Goal: Download file/media: Download file/media

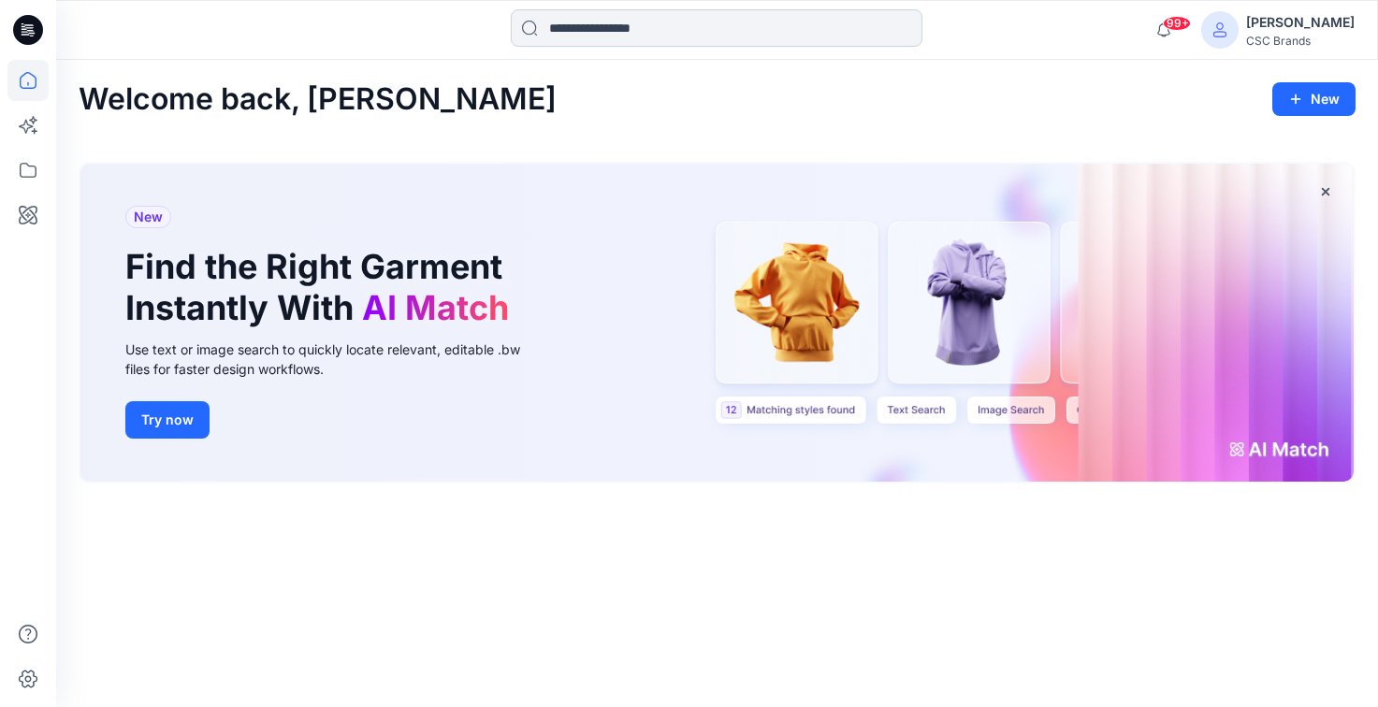
click at [570, 34] on input at bounding box center [717, 27] width 412 height 37
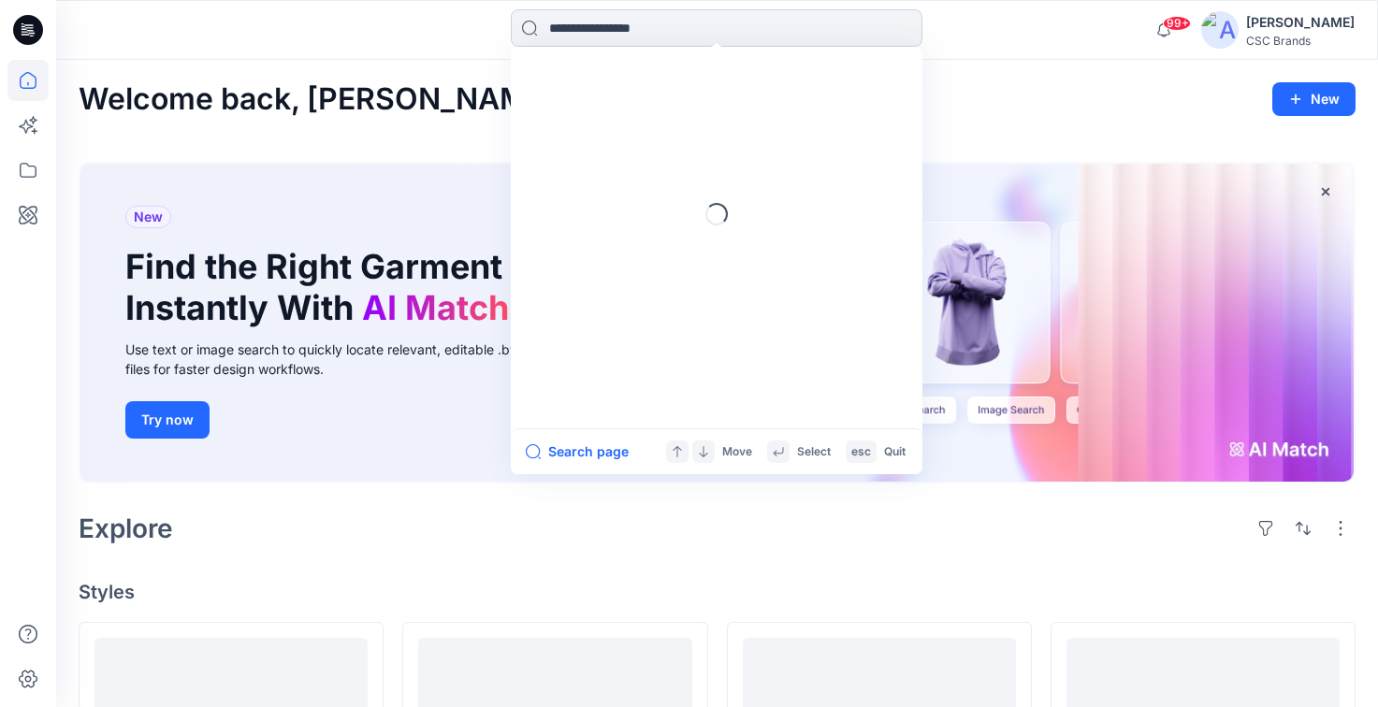
type input "*"
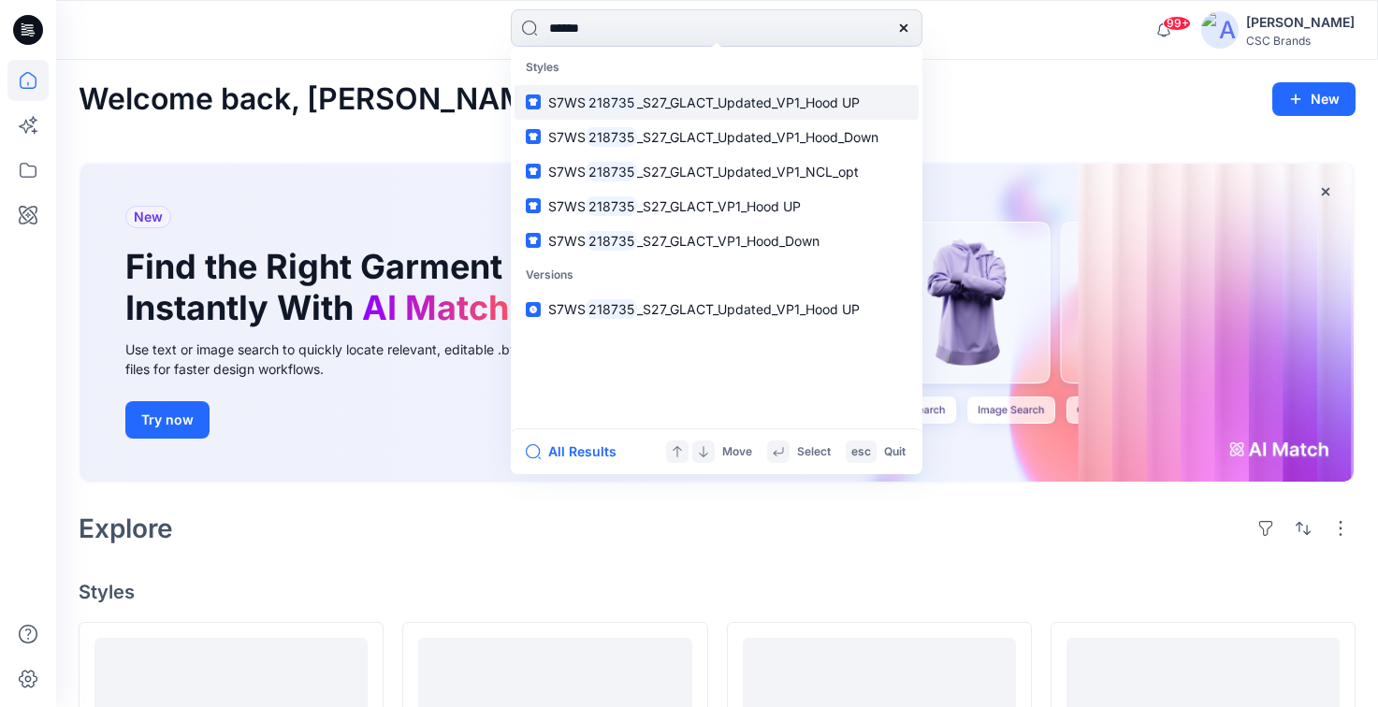
type input "******"
click at [878, 113] on link "S7WS 218735 _S27_GLACT_Updated_VP1_Hood UP" at bounding box center [717, 102] width 404 height 35
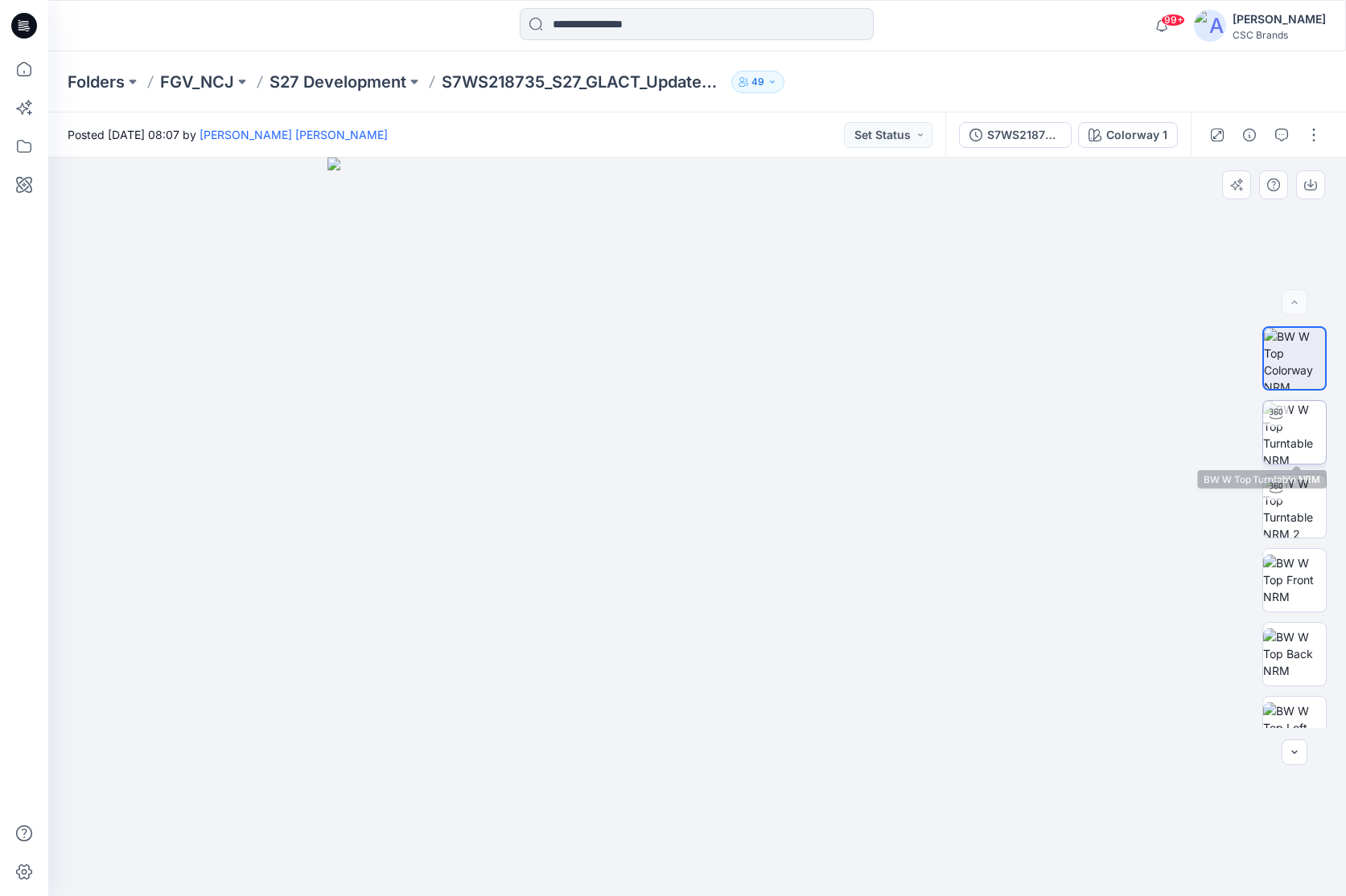
click at [1184, 437] on img at bounding box center [1294, 432] width 63 height 63
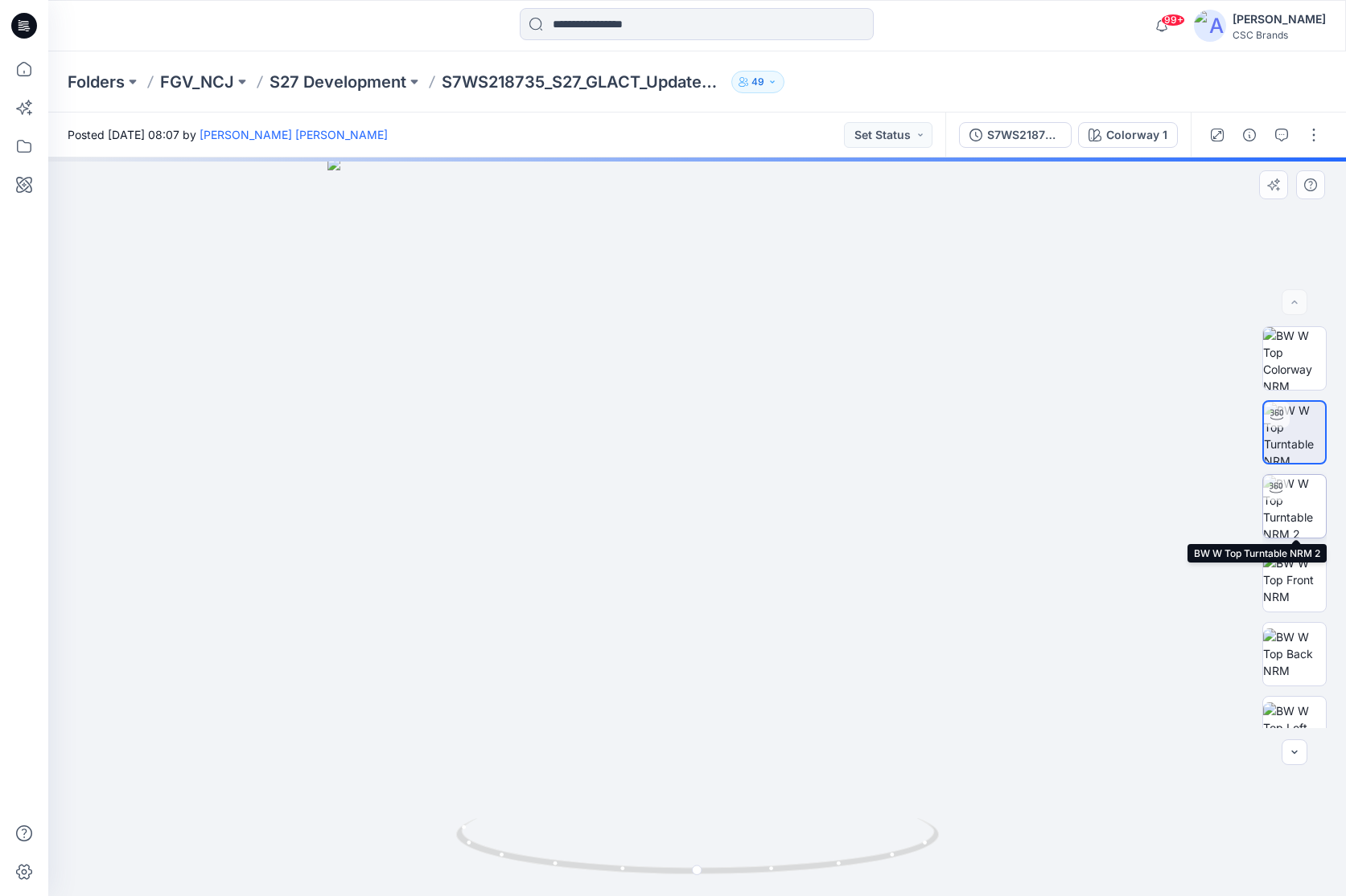
click at [1184, 500] on img at bounding box center [1294, 506] width 63 height 63
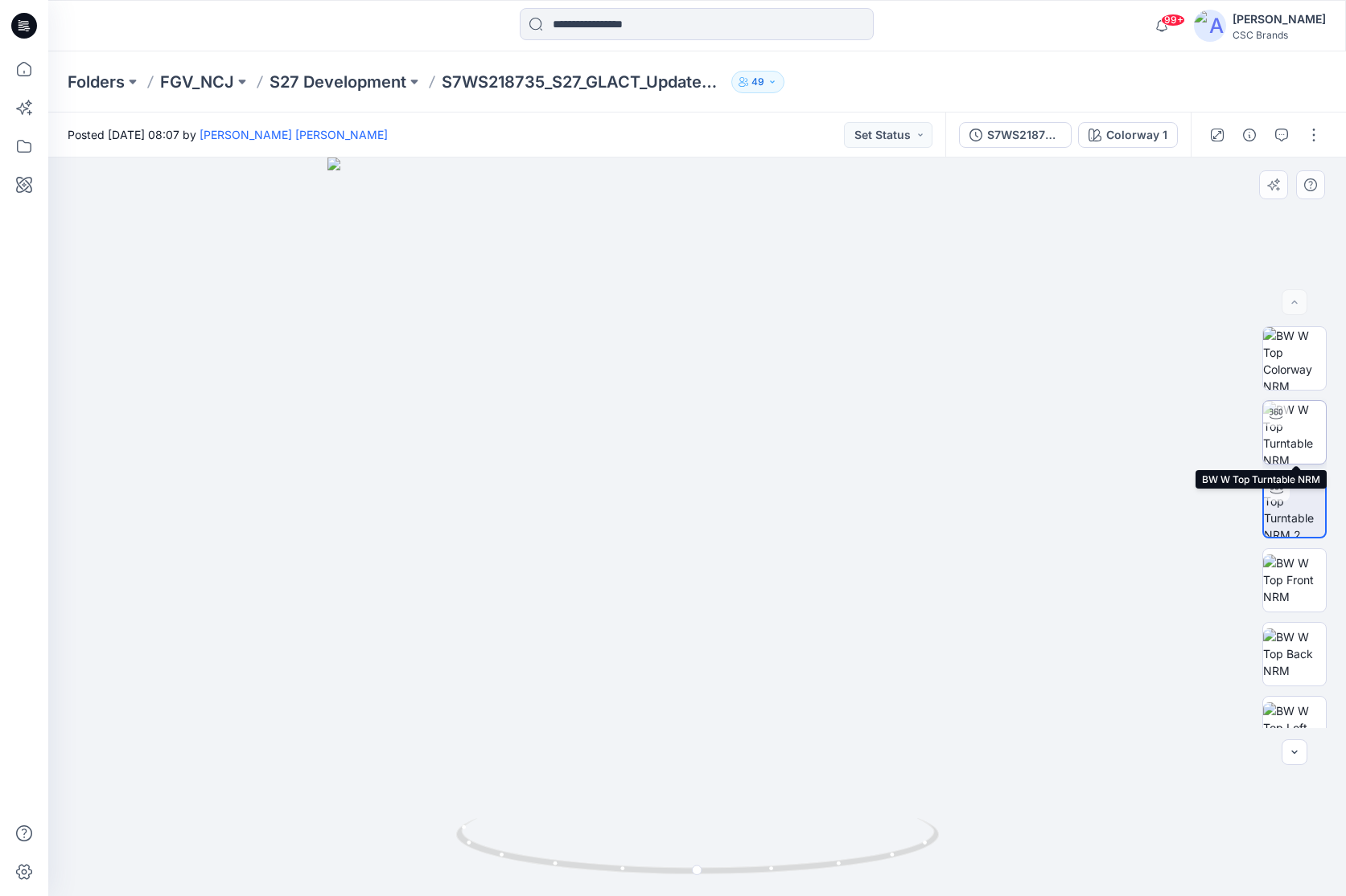
click at [1184, 420] on img at bounding box center [1294, 432] width 63 height 63
drag, startPoint x: 741, startPoint y: 598, endPoint x: 1053, endPoint y: 594, distance: 312.0
click at [794, 607] on div at bounding box center [697, 527] width 1298 height 739
drag, startPoint x: 776, startPoint y: 645, endPoint x: 1151, endPoint y: 653, distance: 375.1
click at [692, 607] on div at bounding box center [697, 527] width 1298 height 739
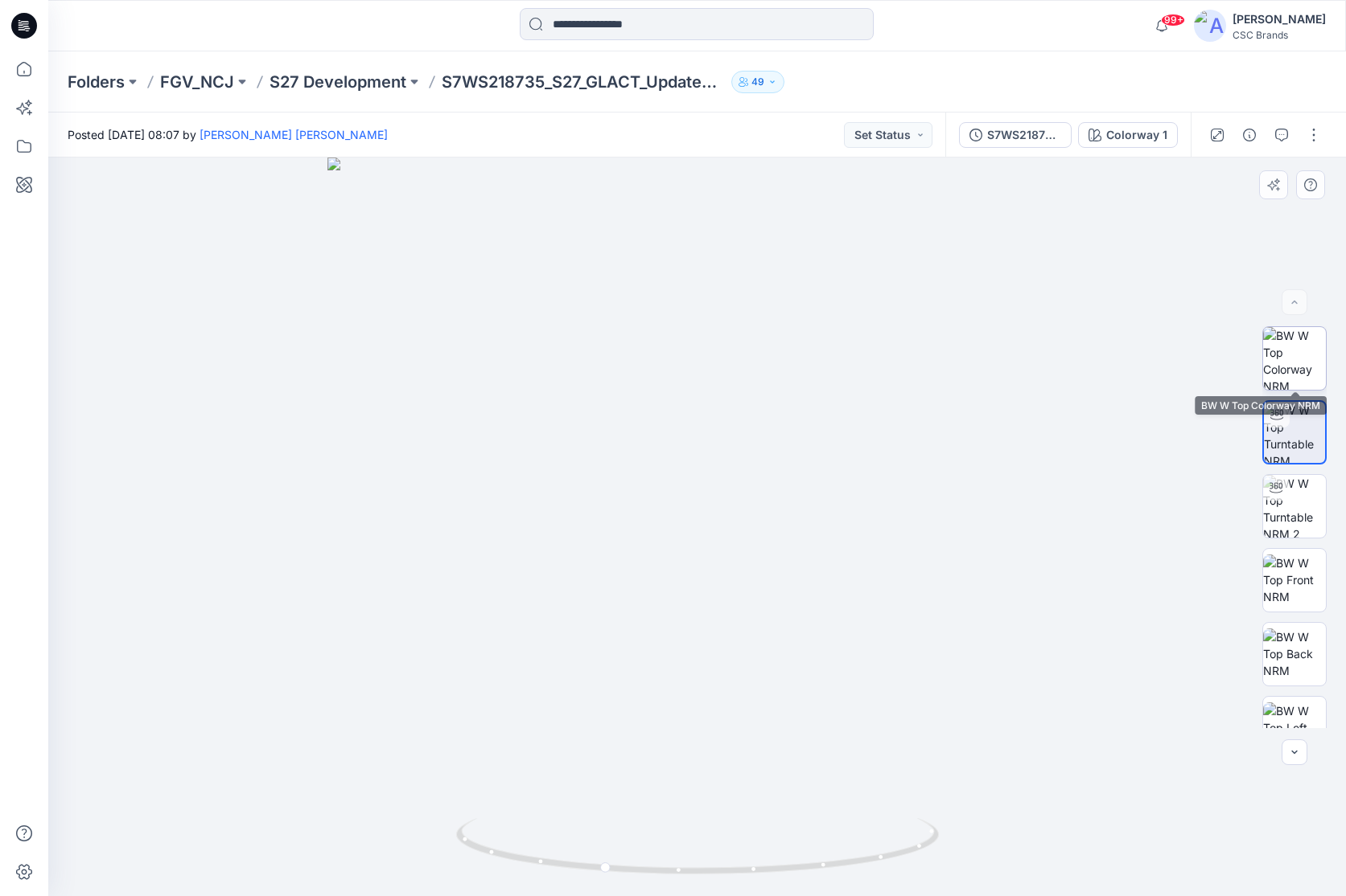
click at [1184, 357] on img at bounding box center [1294, 358] width 63 height 63
click at [741, 542] on img at bounding box center [697, 527] width 739 height 739
click at [390, 76] on p "S27 Development" at bounding box center [338, 82] width 137 height 22
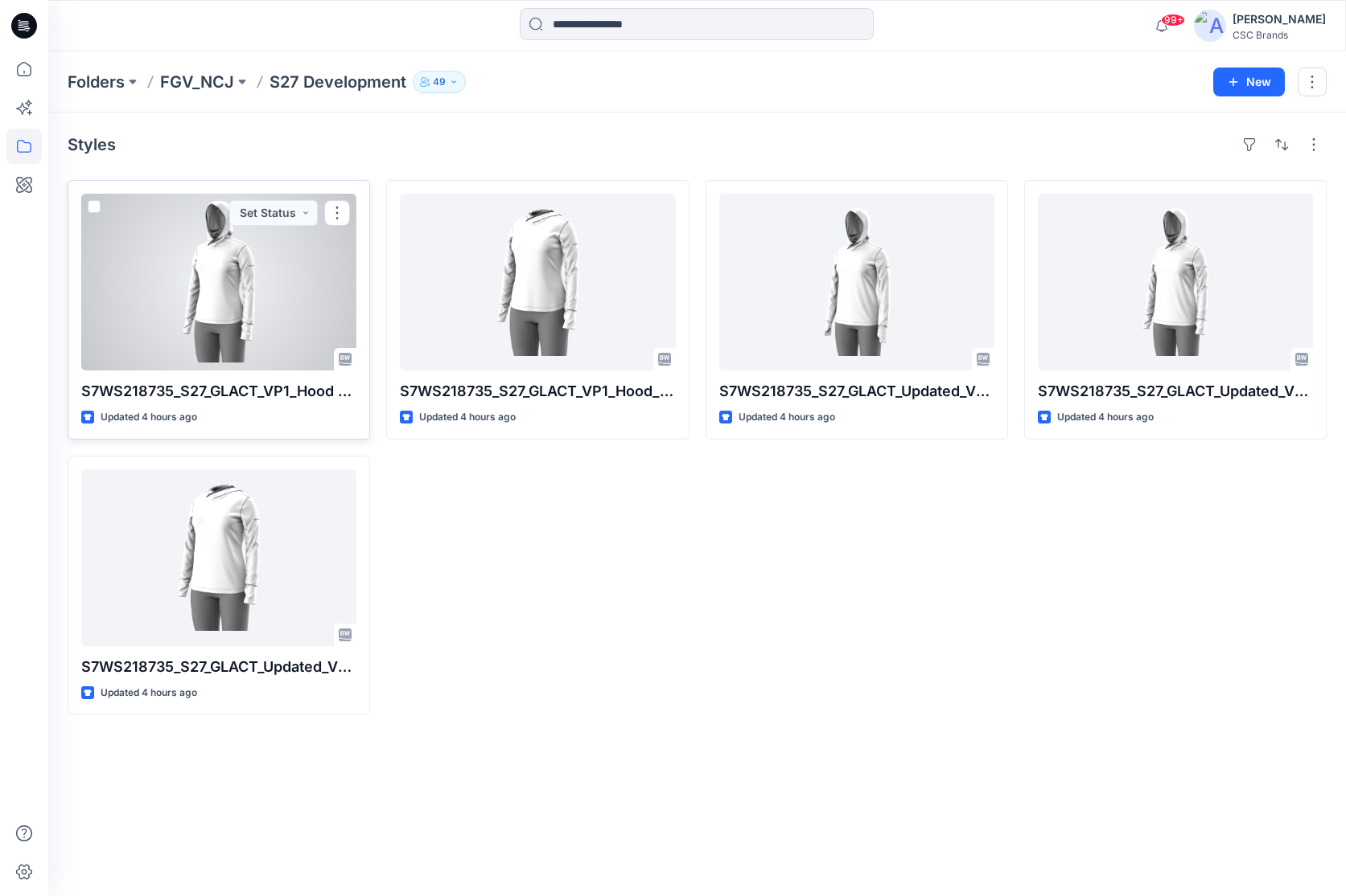
click at [169, 392] on p "S7WS218735_S27_GLACT_VP1_Hood UP" at bounding box center [219, 392] width 275 height 22
click at [168, 393] on p "S7WS218735_S27_GLACT_VP1_Hood UP" at bounding box center [219, 392] width 275 height 22
click at [131, 274] on div at bounding box center [219, 283] width 275 height 177
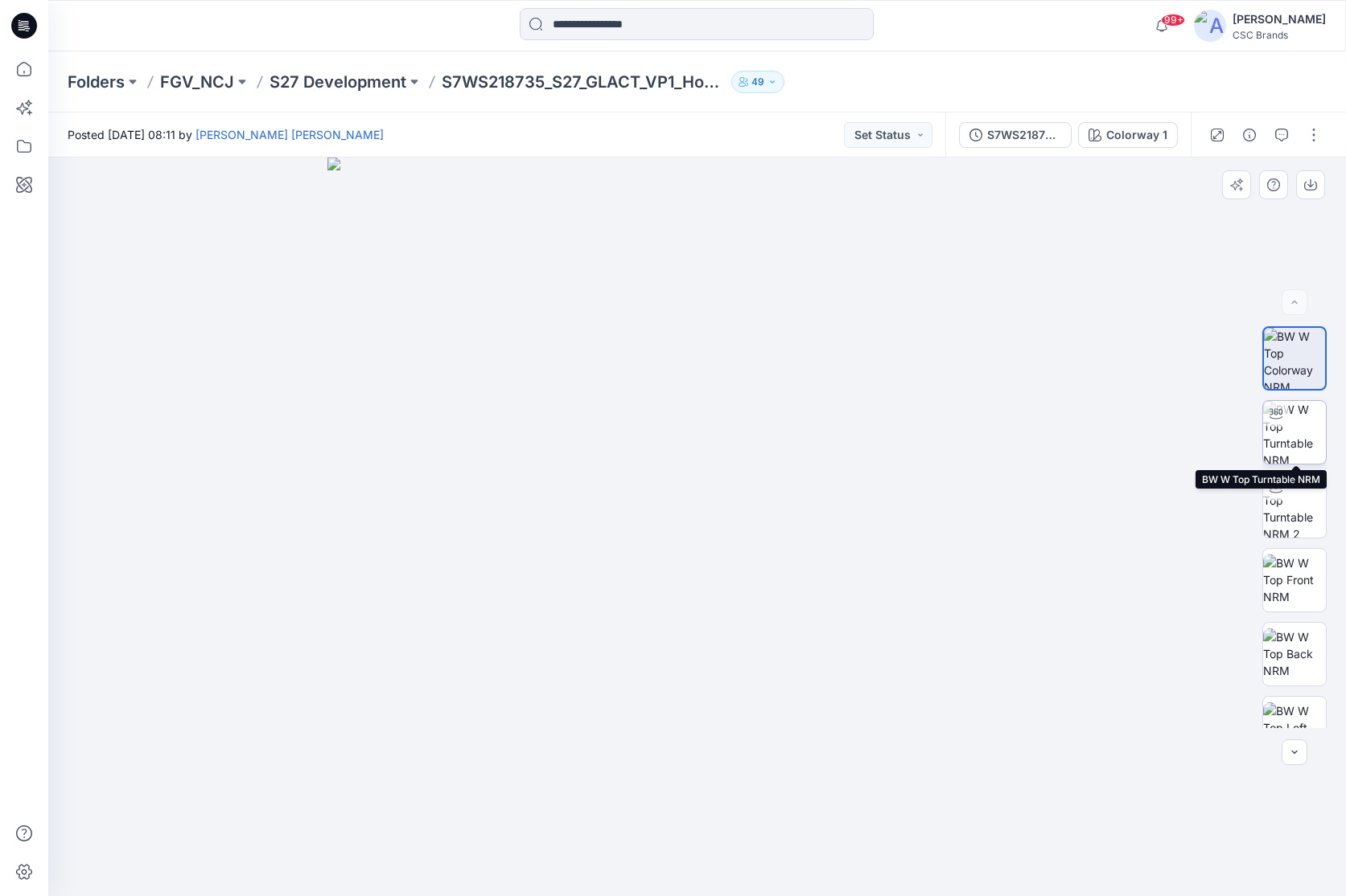
click at [1184, 440] on img at bounding box center [1294, 432] width 63 height 63
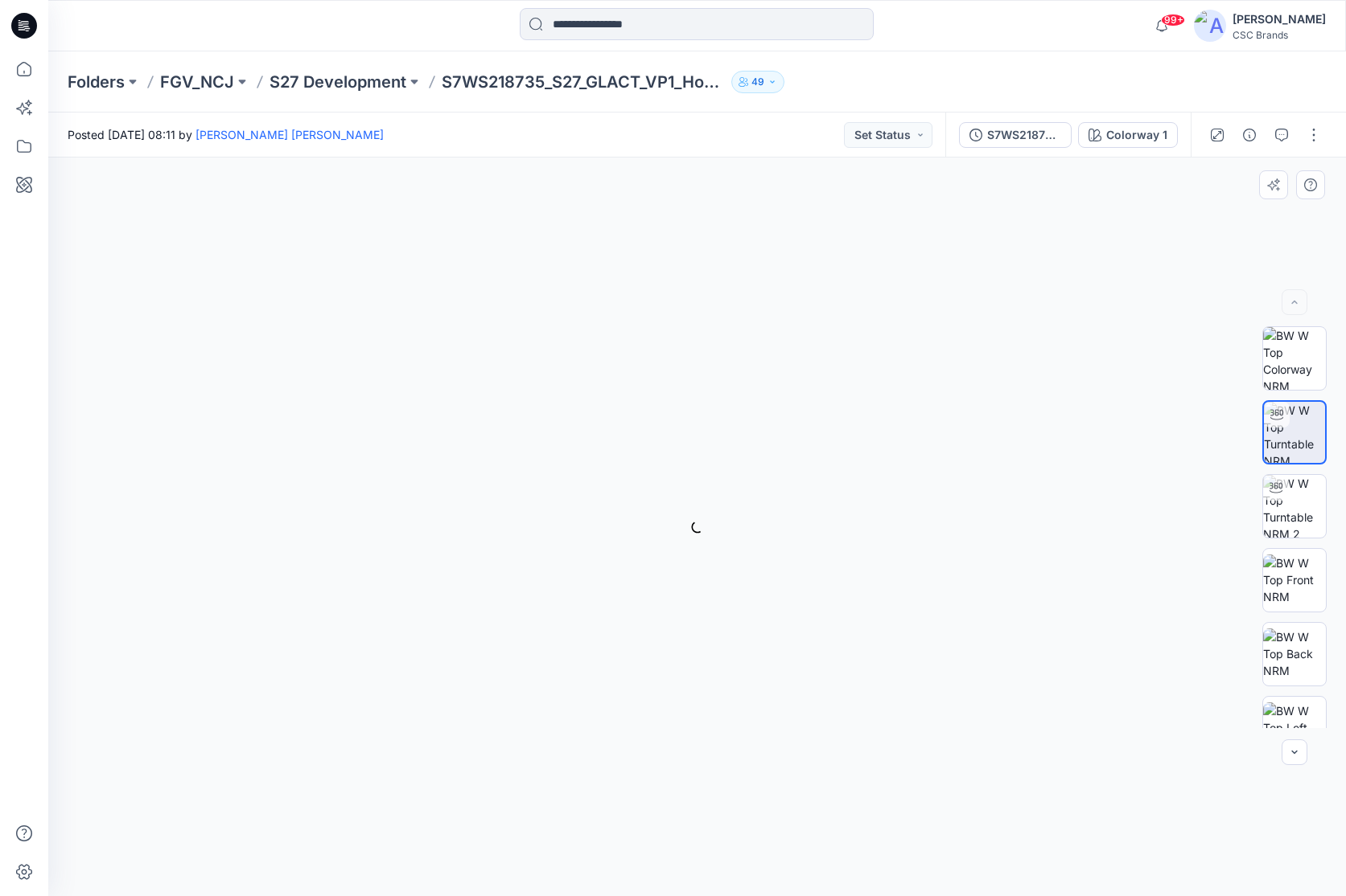
scroll to position [1, 0]
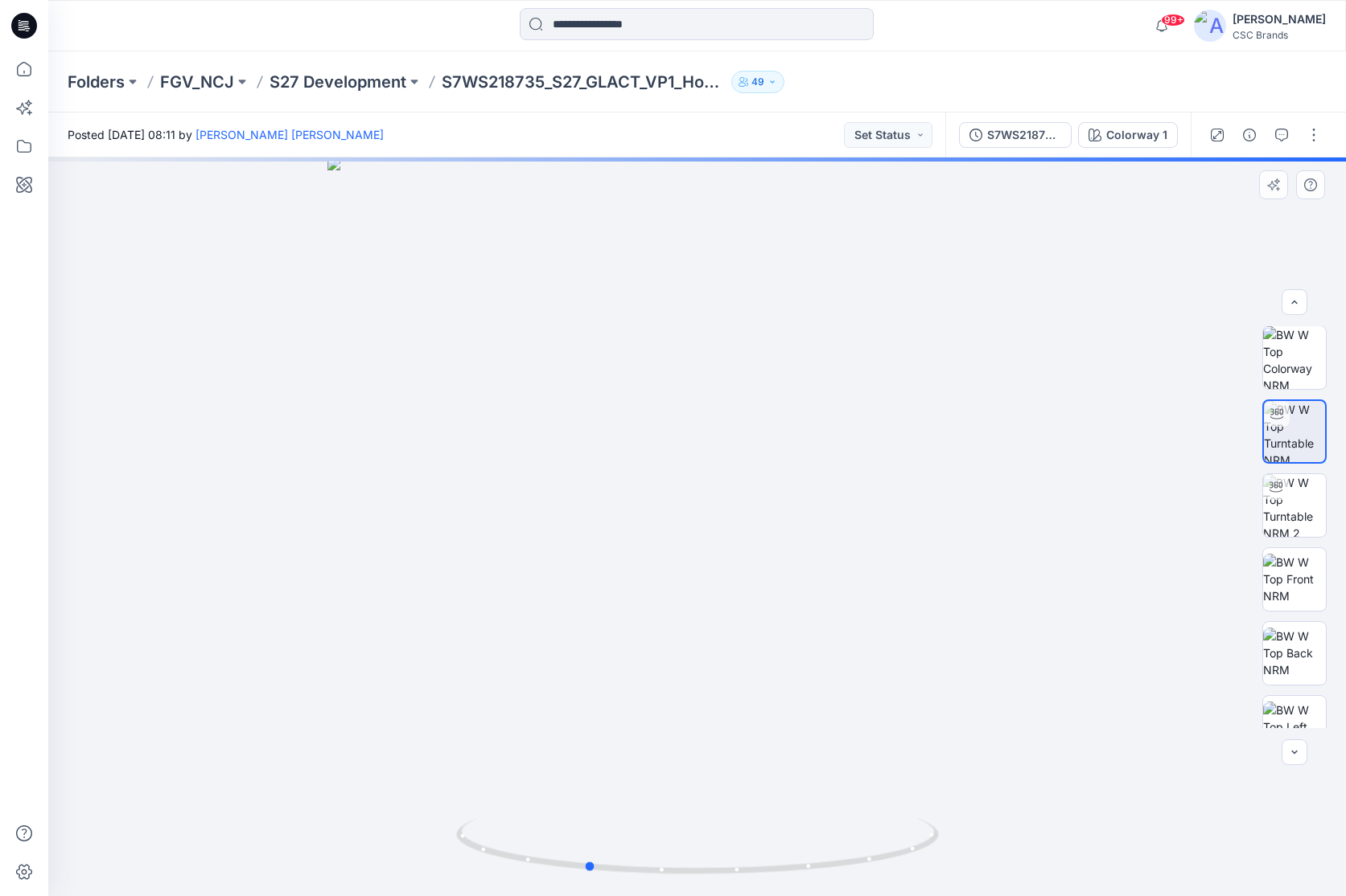
drag, startPoint x: 791, startPoint y: 547, endPoint x: 685, endPoint y: 554, distance: 106.2
click at [685, 554] on div at bounding box center [697, 527] width 1298 height 739
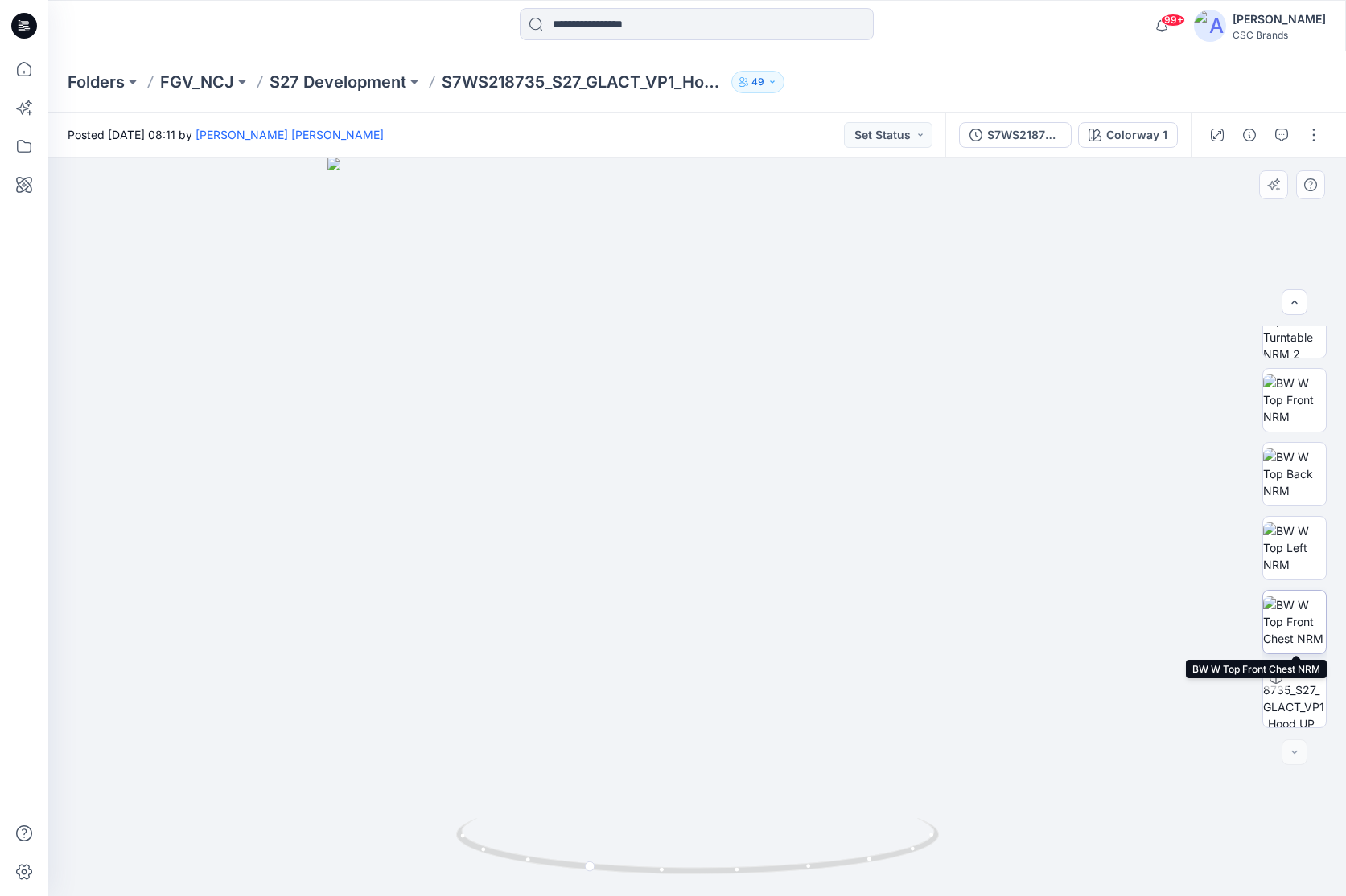
scroll to position [0, 0]
click at [1184, 607] on div at bounding box center [1294, 753] width 26 height 26
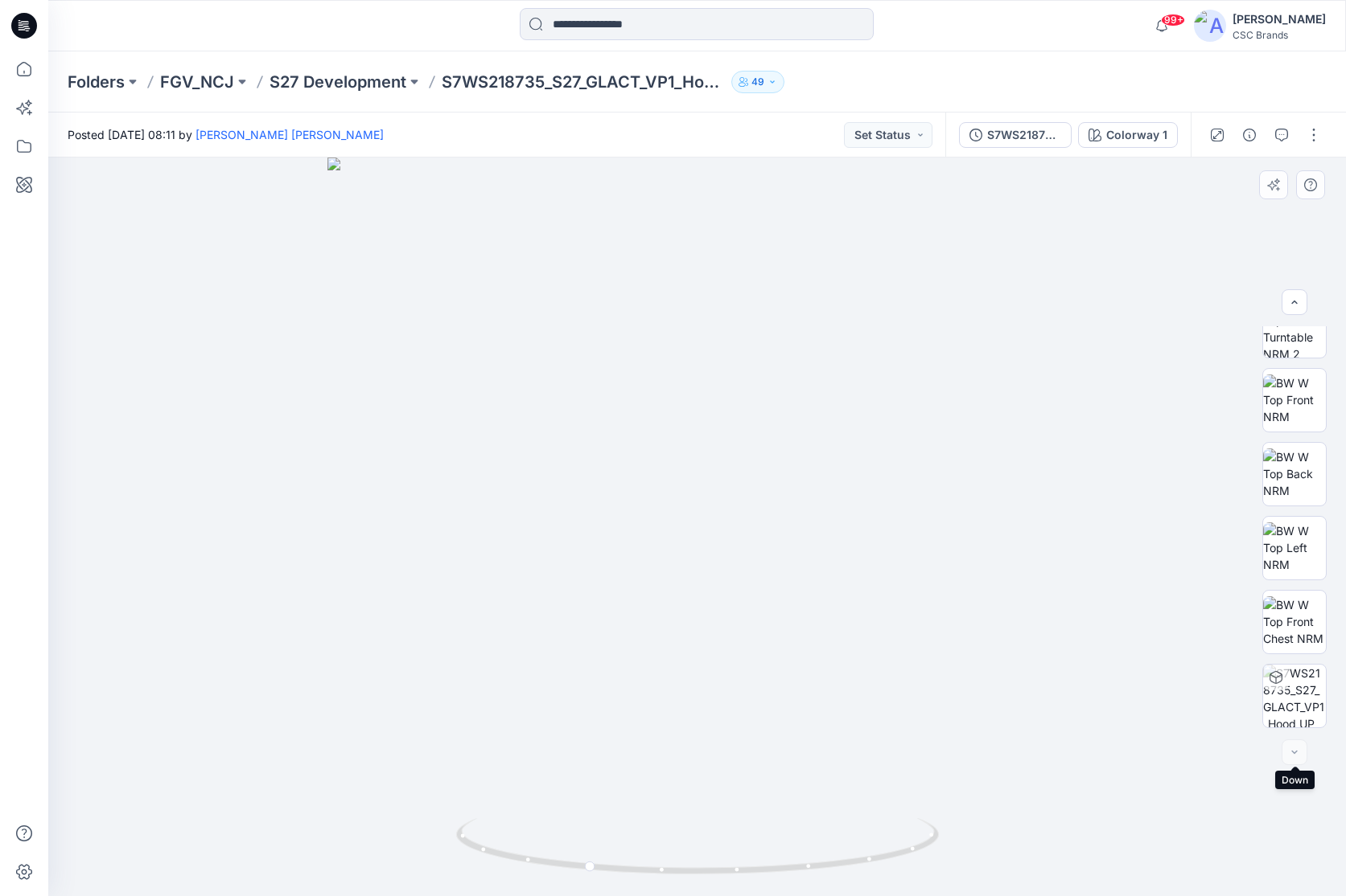
click at [1184, 607] on div at bounding box center [1294, 753] width 26 height 26
click at [1184, 132] on div at bounding box center [1264, 135] width 149 height 45
click at [1184, 133] on button "button" at bounding box center [1313, 135] width 26 height 26
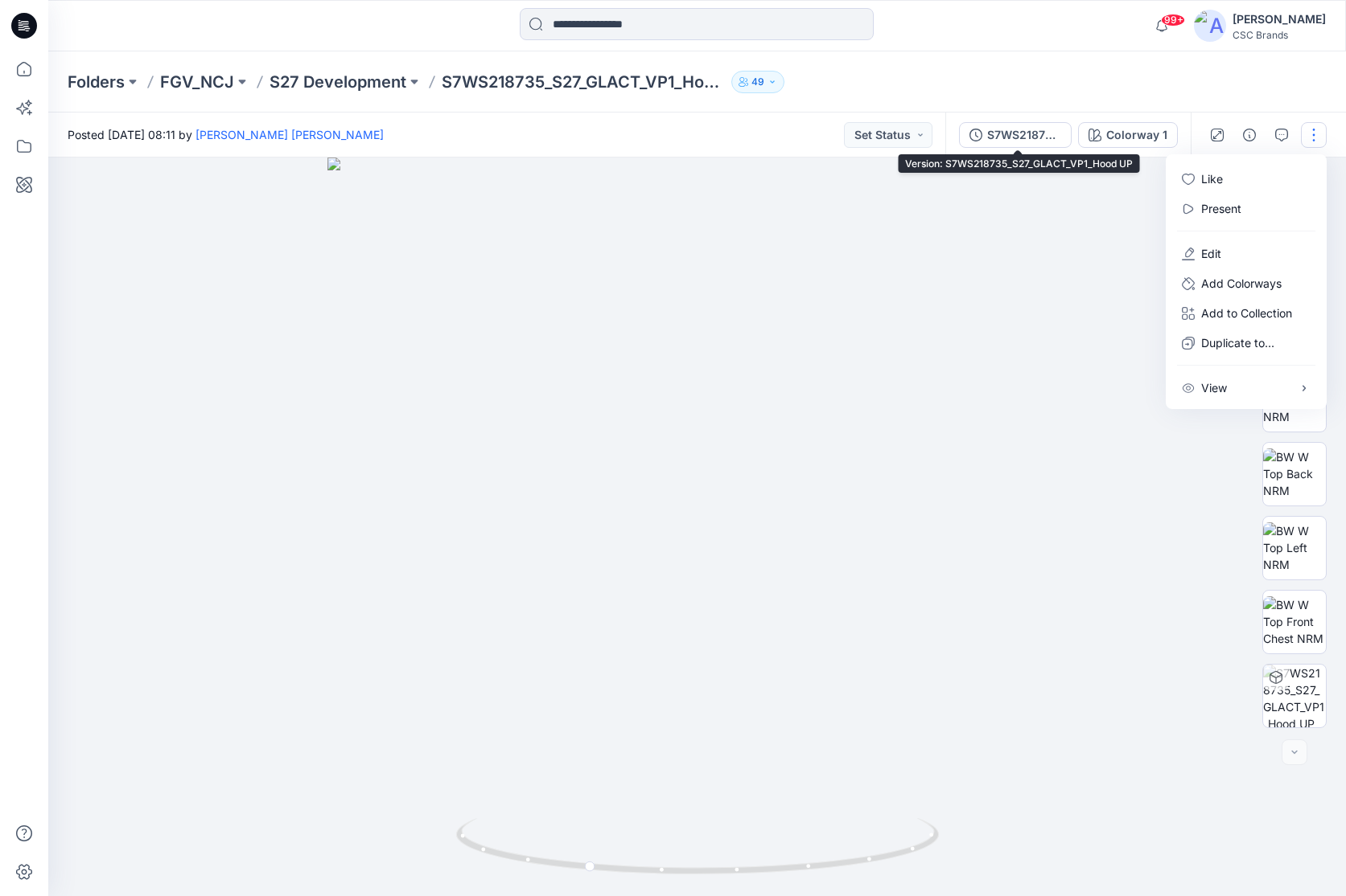
click at [1049, 133] on div "S7WS218735_S27_GLACT_VP1_Hood UP" at bounding box center [1024, 135] width 74 height 18
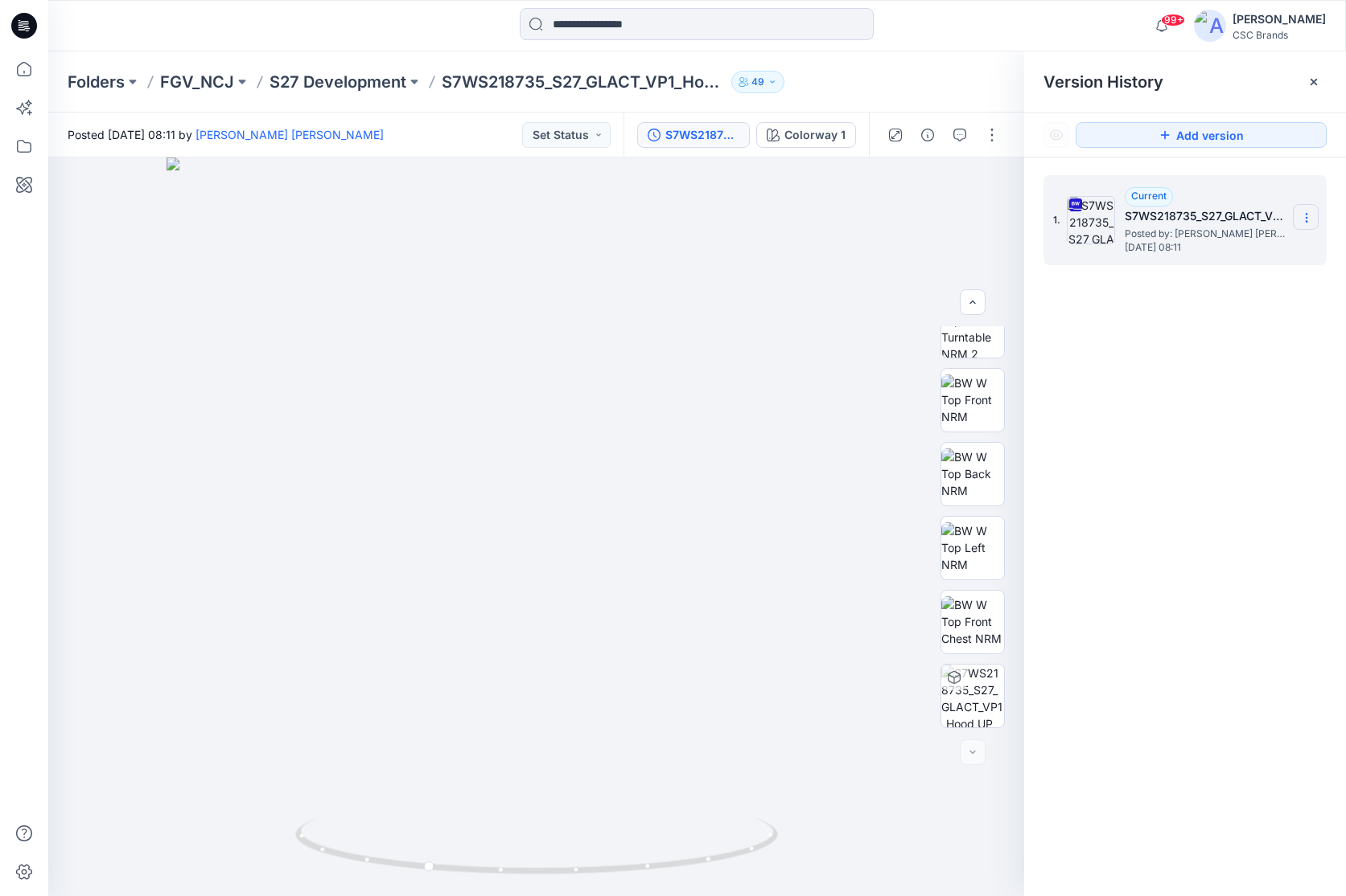
click at [1184, 213] on icon at bounding box center [1306, 217] width 13 height 13
click at [1184, 256] on span "Download Source BW File" at bounding box center [1225, 249] width 135 height 19
click at [964, 133] on icon "button" at bounding box center [959, 135] width 13 height 13
click at [965, 133] on icon "button" at bounding box center [959, 135] width 13 height 13
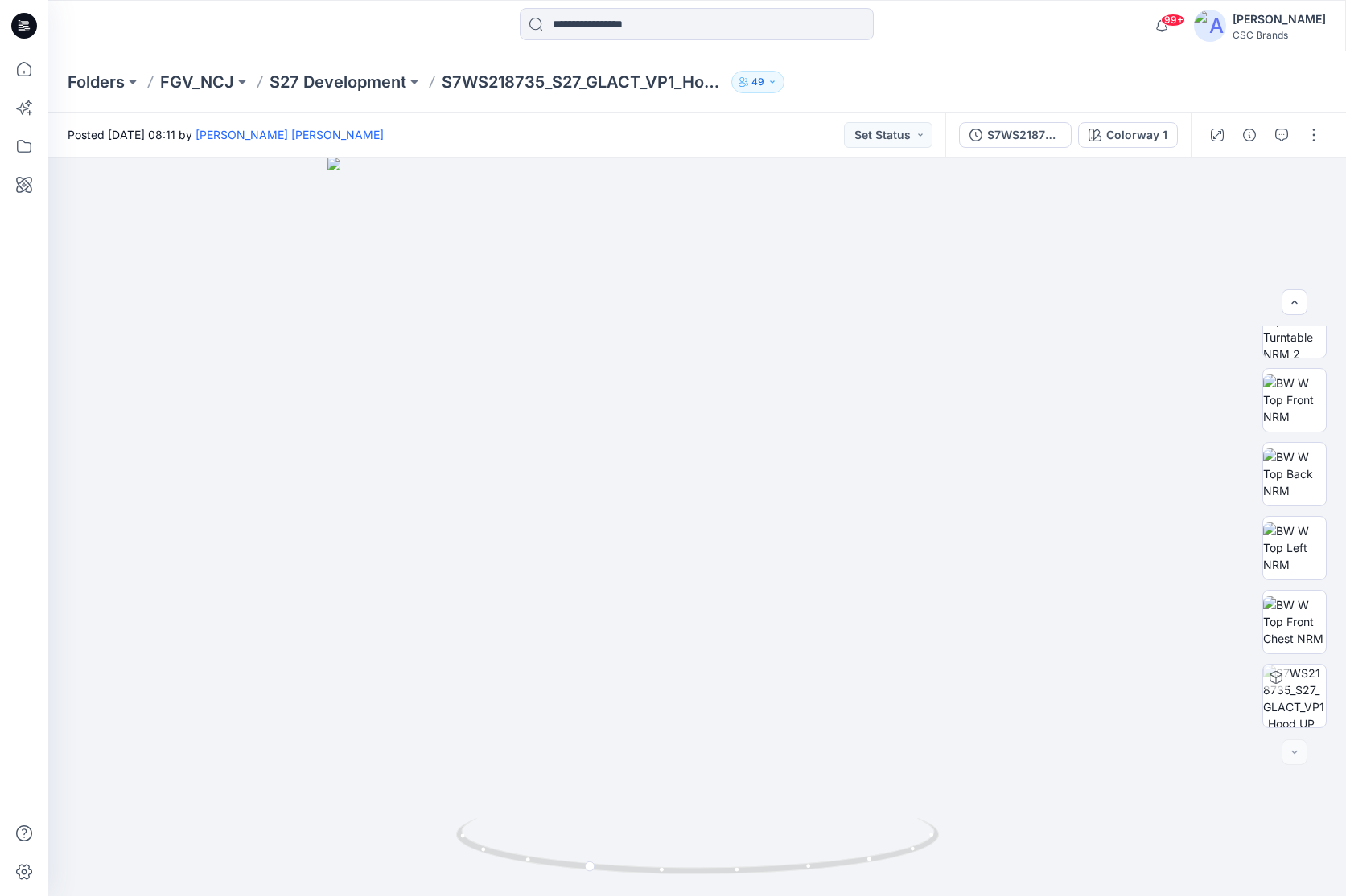
click at [1075, 57] on div "Folders FGV_NCJ S27 Development S7WS218735_S27_GLACT_VP1_Hood UP 49" at bounding box center [697, 82] width 1298 height 61
click at [1059, 138] on div "S7WS218735_S27_GLACT_VP1_Hood UP" at bounding box center [1024, 135] width 74 height 18
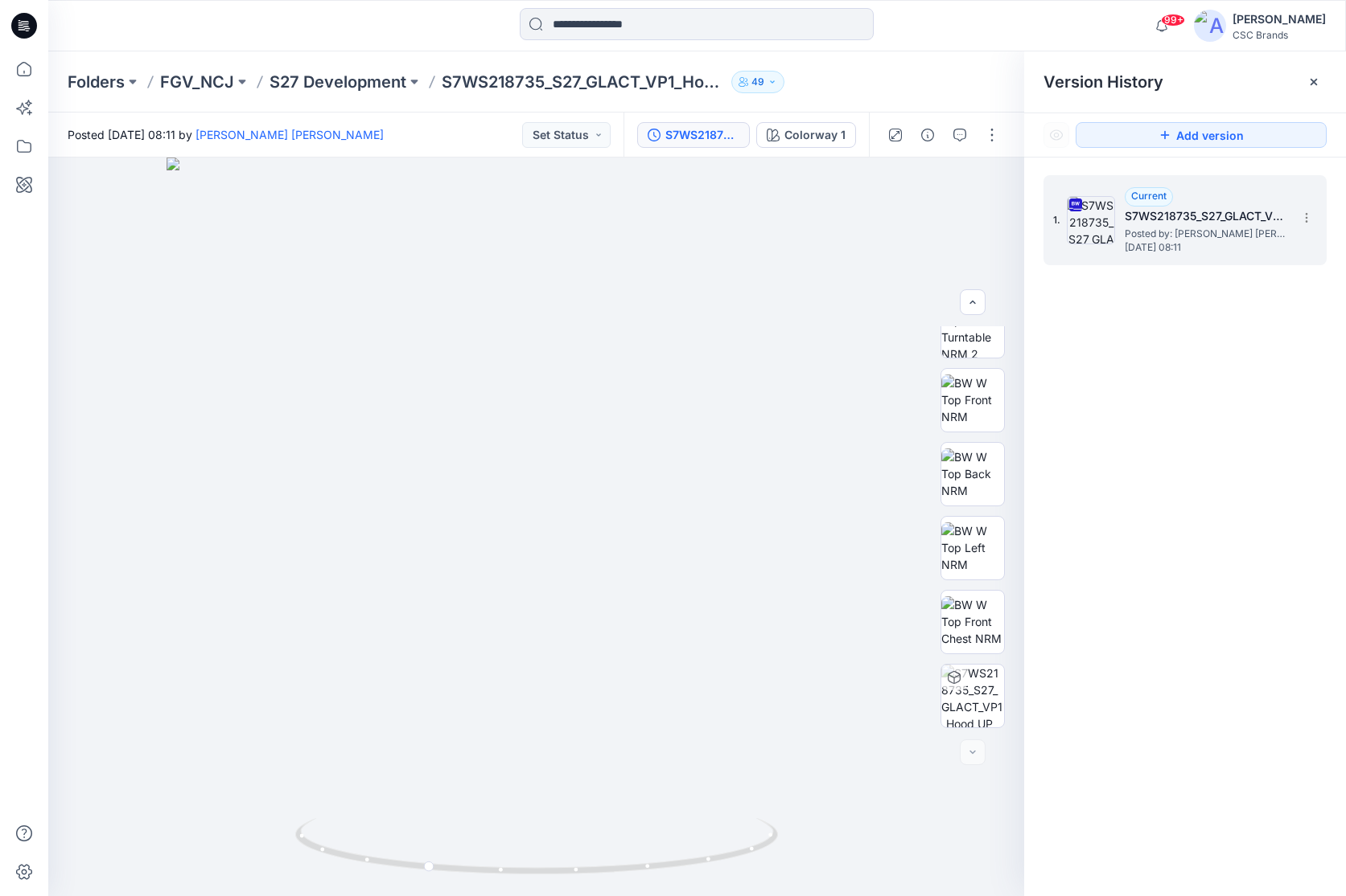
click at [223, 1] on div "99+ Notifications [PERSON_NAME] [PERSON_NAME] shared S7WS218735_S27_GLACT_VP1_H…" at bounding box center [697, 26] width 1298 height 52
click at [536, 74] on p "S7WS218735_S27_GLACT_VP1_Hood UP" at bounding box center [583, 82] width 283 height 22
click at [325, 80] on p "S27 Development" at bounding box center [338, 82] width 137 height 22
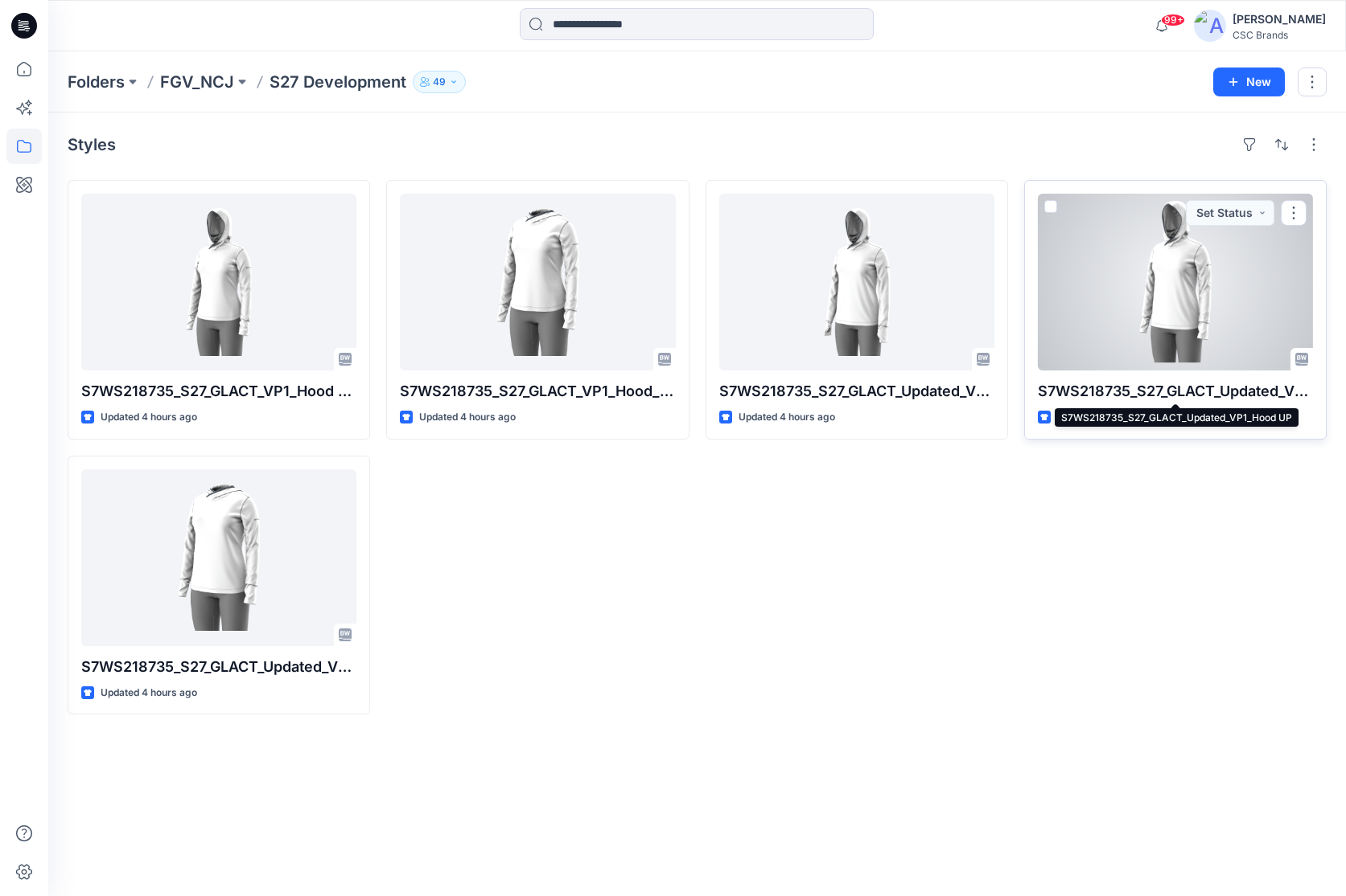
click at [1184, 398] on p "S7WS218735_S27_GLACT_Updated_VP1_Hood UP" at bounding box center [1175, 392] width 275 height 22
click at [1184, 394] on p "S7WS218735_S27_GLACT_Updated_VP1_Hood UP" at bounding box center [1175, 392] width 275 height 22
click at [1184, 380] on div "S7WS218735_S27_GLACT_Updated_VP1_Hood UP Updated 4 hours ago Set Status" at bounding box center [1175, 310] width 303 height 259
click at [1184, 399] on p "S7WS218735_S27_GLACT_Updated_VP1_Hood UP" at bounding box center [1175, 392] width 275 height 22
drag, startPoint x: 1306, startPoint y: 393, endPoint x: 1142, endPoint y: 338, distance: 173.0
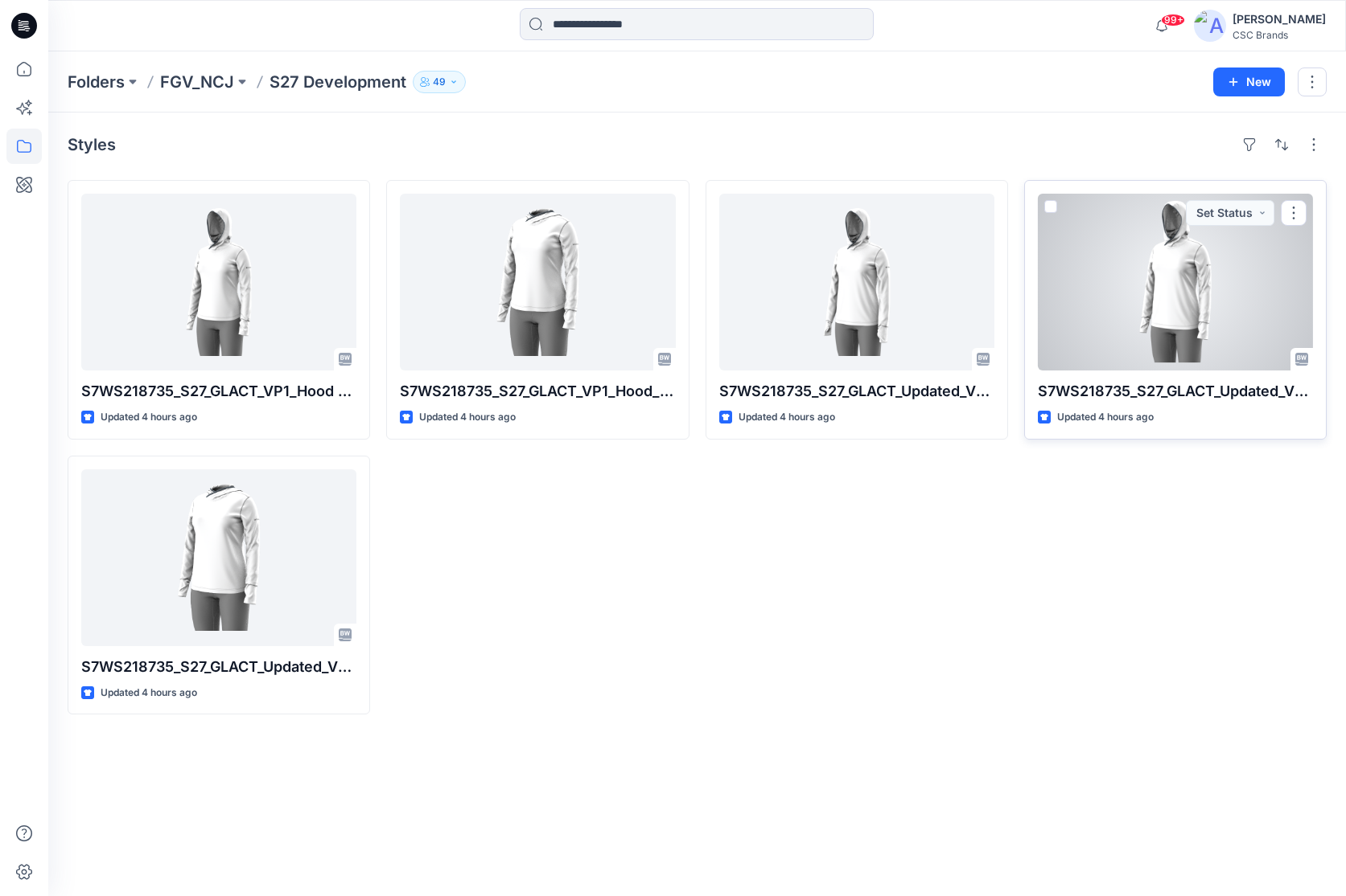
click at [1184, 393] on p "S7WS218735_S27_GLACT_Updated_VP1_Hood UP" at bounding box center [1175, 392] width 275 height 22
click at [1141, 338] on div at bounding box center [1175, 283] width 275 height 177
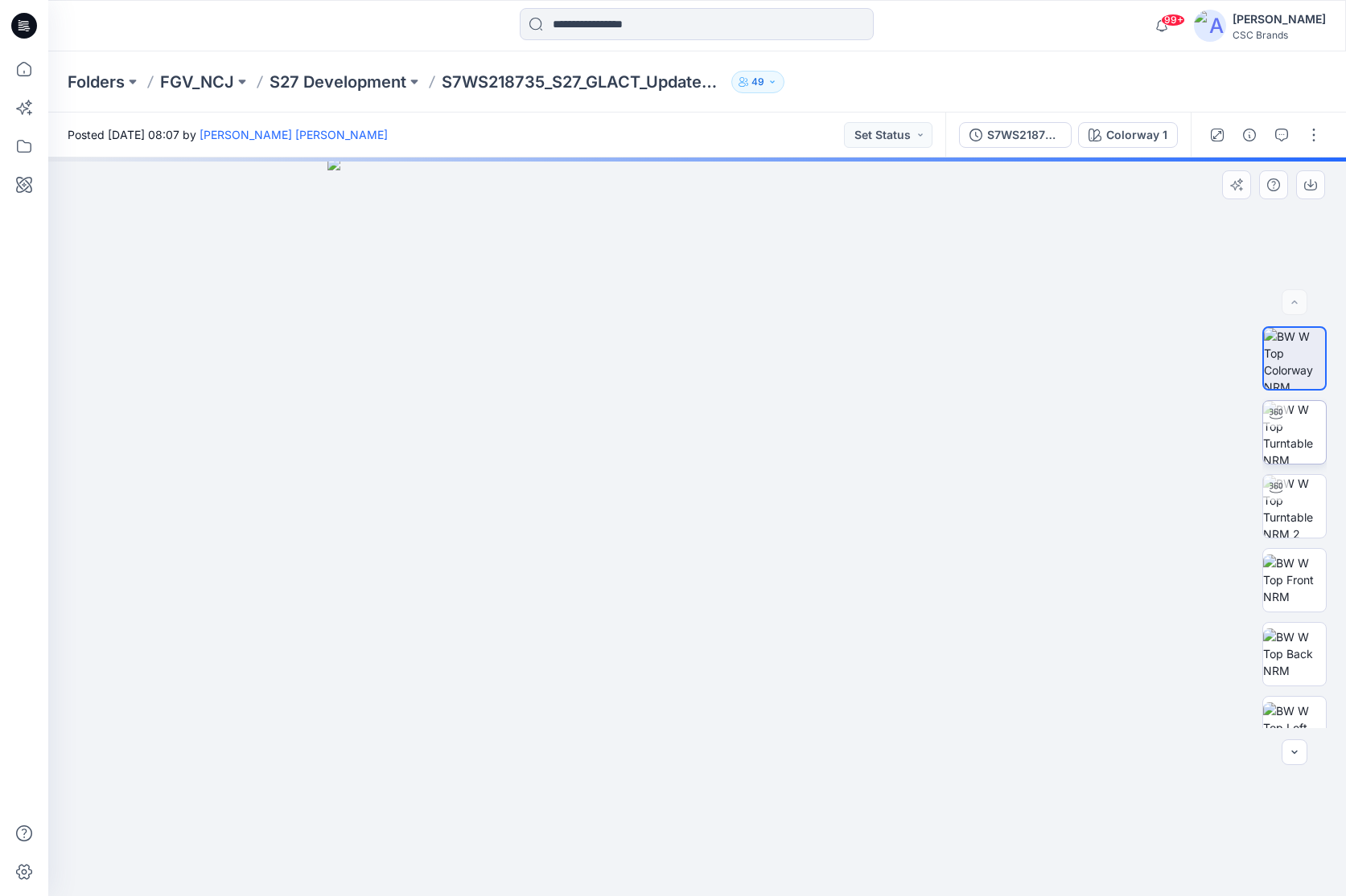
click at [1184, 439] on img at bounding box center [1294, 432] width 63 height 63
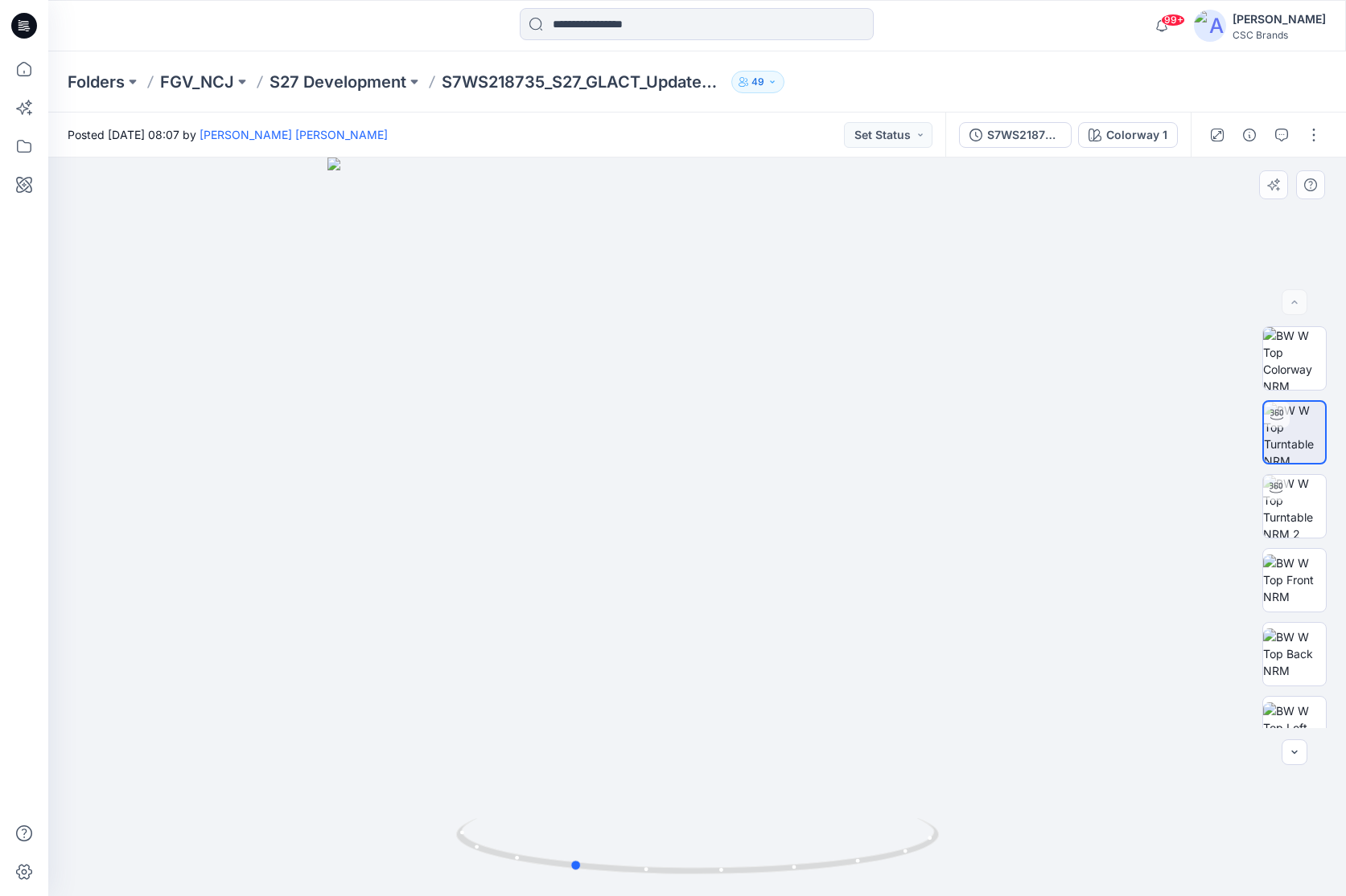
drag, startPoint x: 758, startPoint y: 699, endPoint x: 633, endPoint y: 670, distance: 128.3
click at [633, 607] on div at bounding box center [697, 527] width 1298 height 739
click at [1184, 607] on img at bounding box center [1294, 654] width 63 height 51
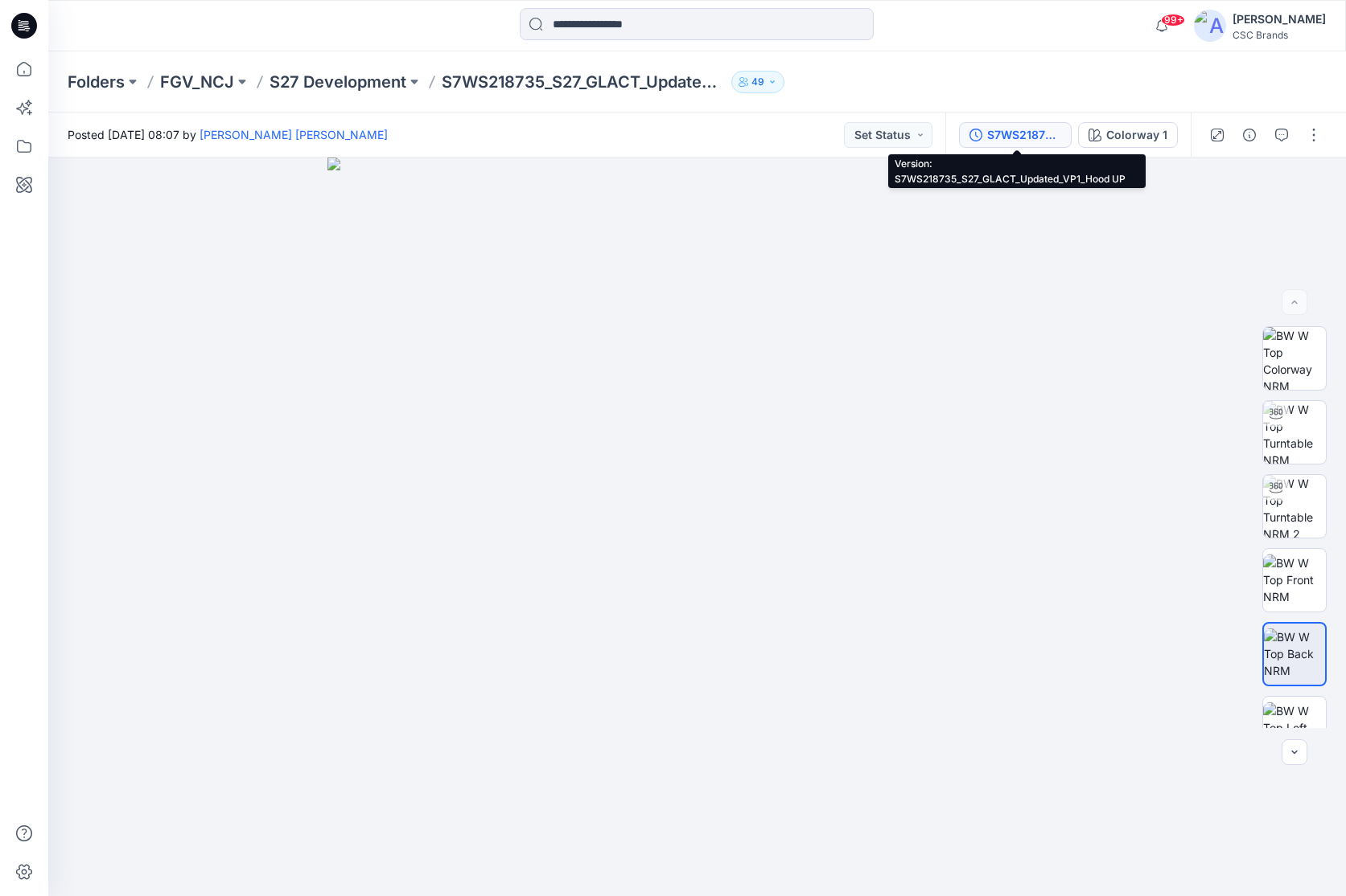
click at [1020, 140] on div "S7WS218735_S27_GLACT_Updated_VP1_Hood UP" at bounding box center [1024, 135] width 74 height 18
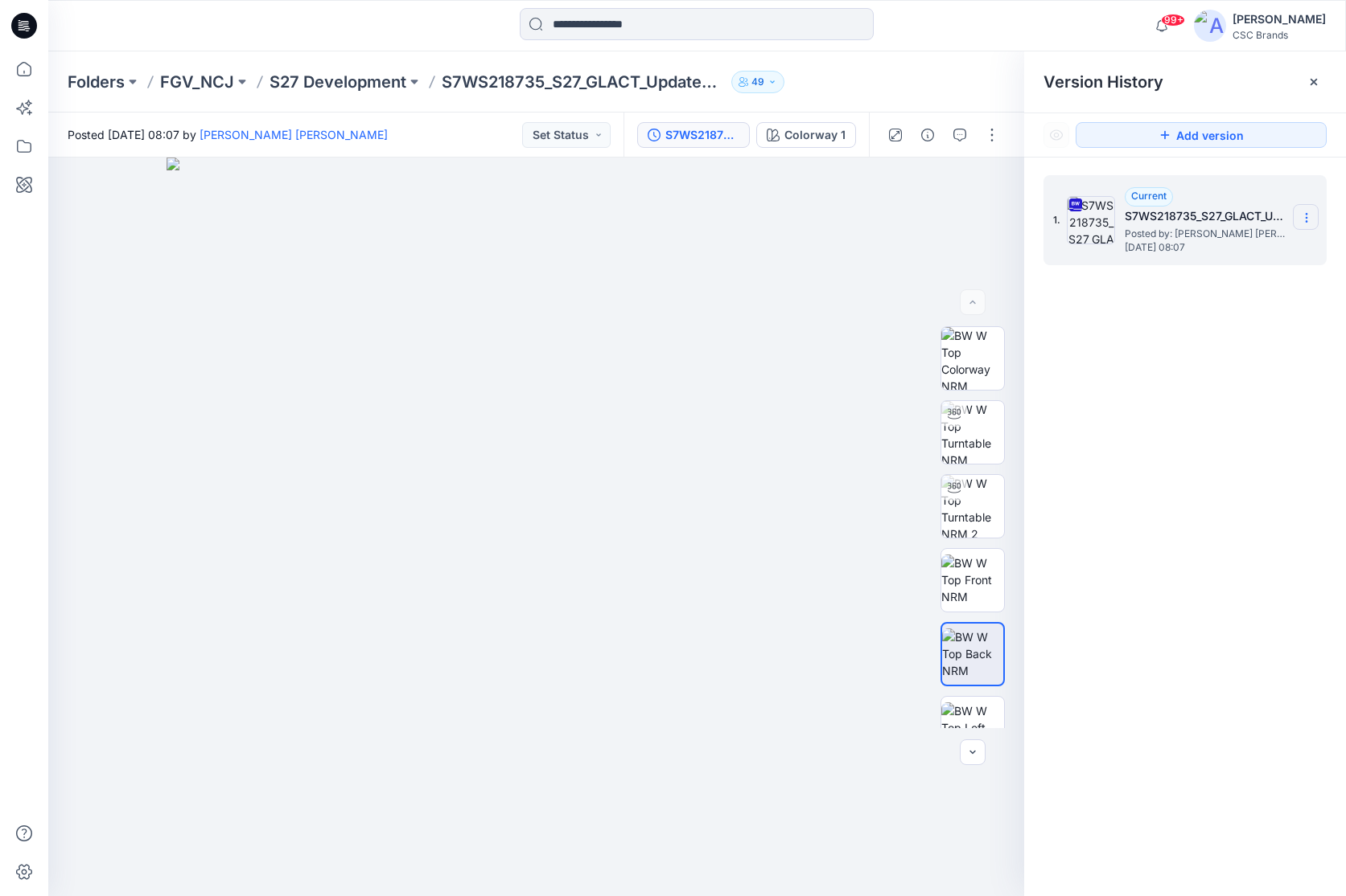
click at [1184, 216] on icon at bounding box center [1306, 217] width 13 height 13
click at [1184, 247] on span "Download Source BW File" at bounding box center [1225, 249] width 135 height 19
